Goal: Transaction & Acquisition: Purchase product/service

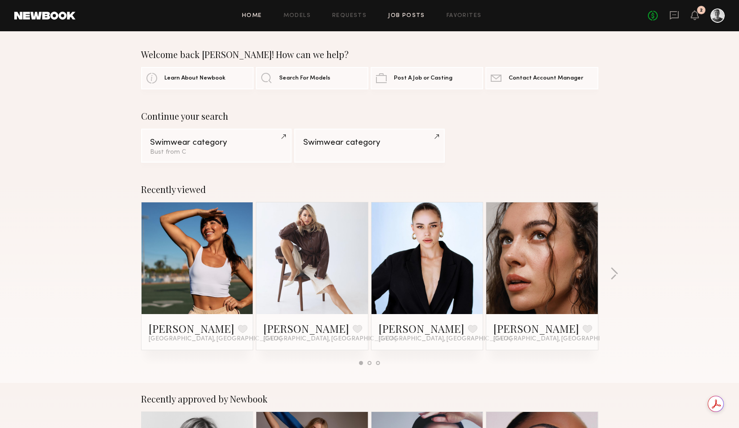
click at [403, 14] on link "Job Posts" at bounding box center [406, 16] width 37 height 6
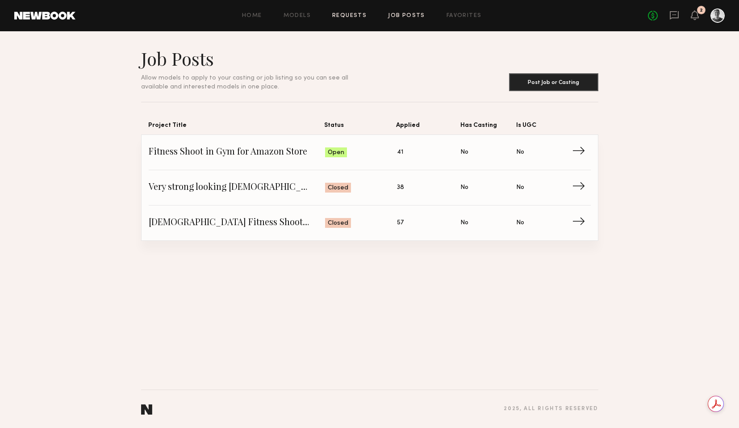
click at [358, 14] on link "Requests" at bounding box center [349, 16] width 34 height 6
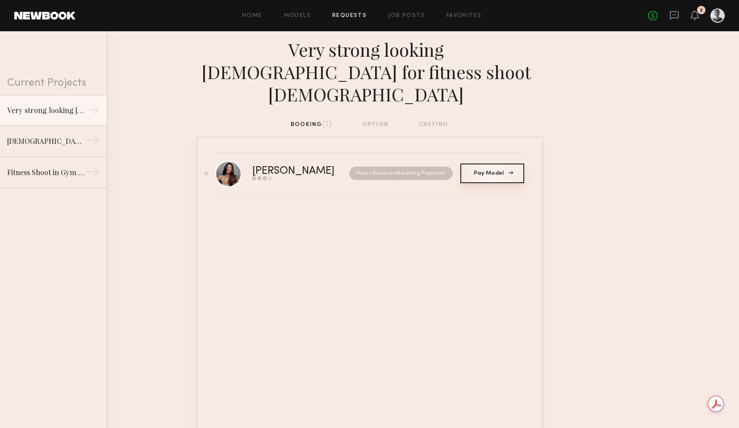
click at [500, 171] on span "Pay Model" at bounding box center [492, 173] width 37 height 5
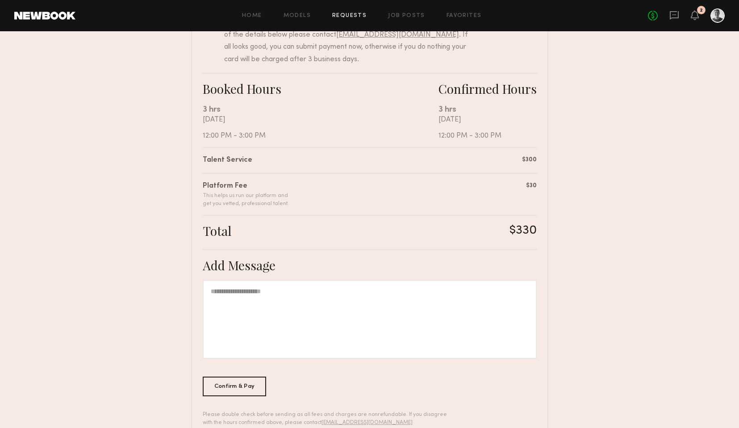
scroll to position [143, 0]
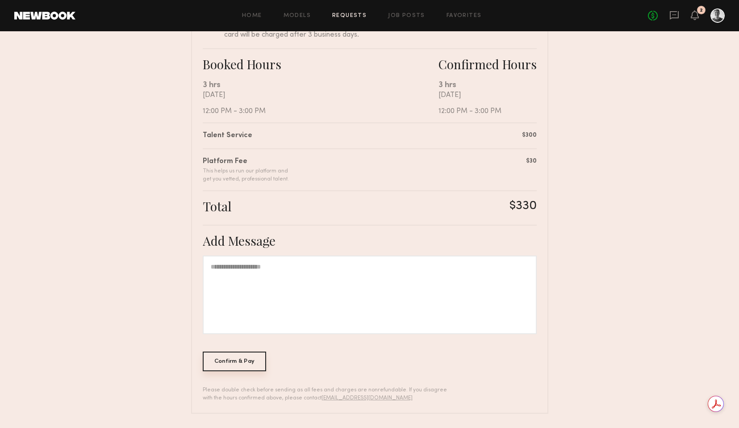
click at [242, 361] on div "Confirm & Pay" at bounding box center [235, 362] width 64 height 20
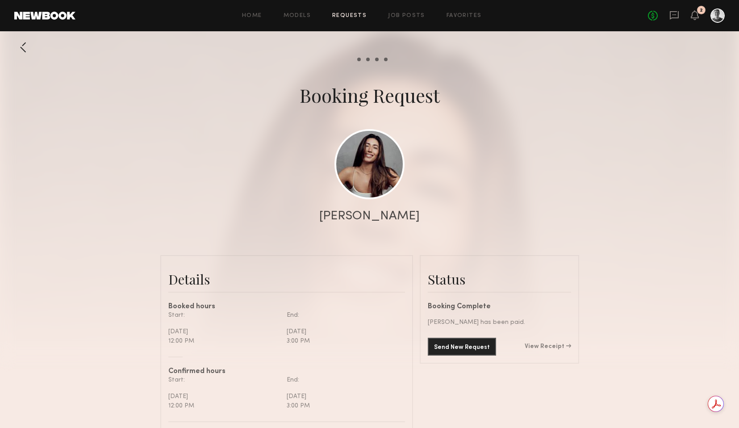
scroll to position [419, 0]
